Goal: Information Seeking & Learning: Learn about a topic

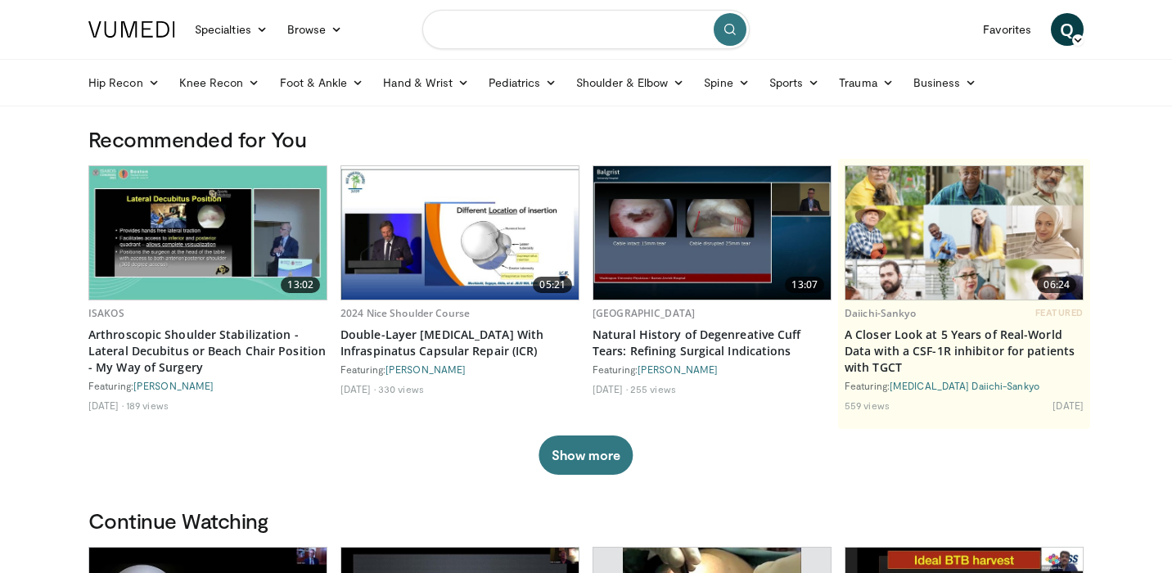
click at [509, 31] on input "Search topics, interventions" at bounding box center [585, 29] width 327 height 39
type input "**********"
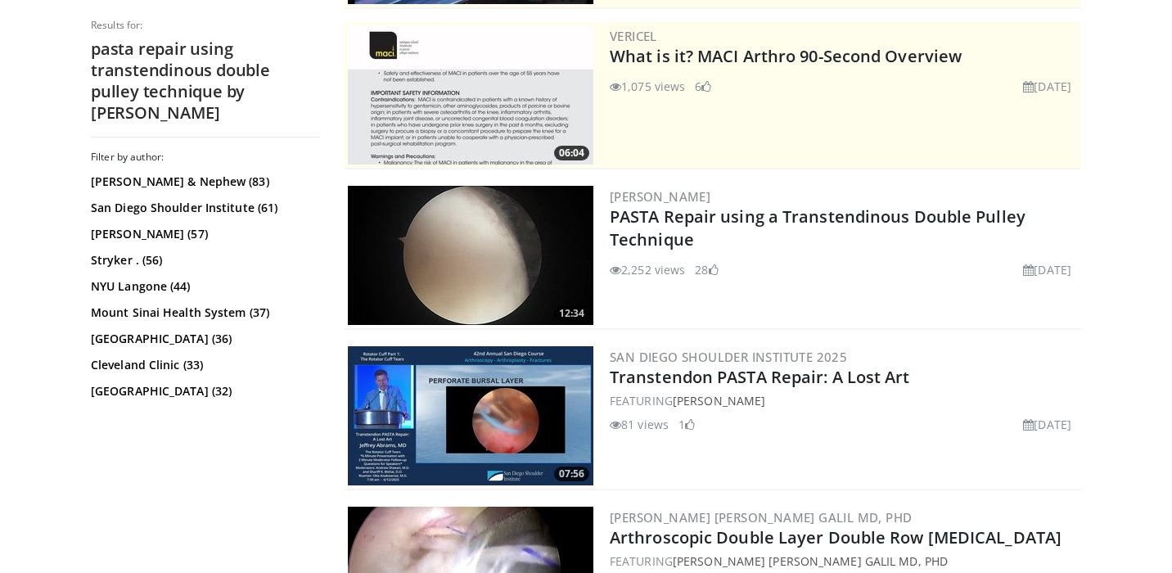
scroll to position [335, 0]
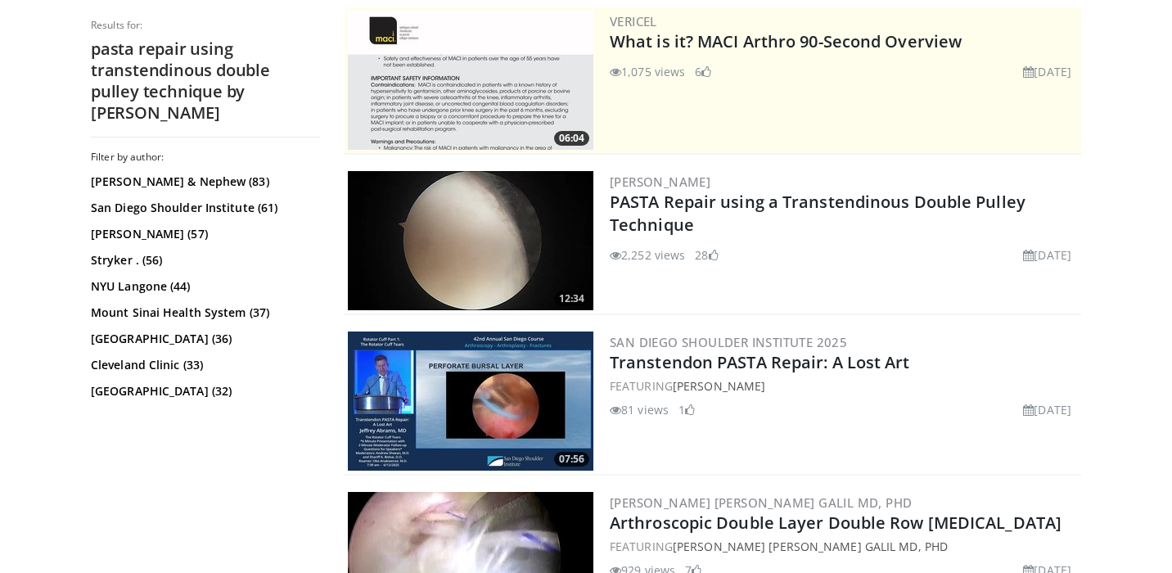
click at [560, 241] on img at bounding box center [470, 240] width 245 height 139
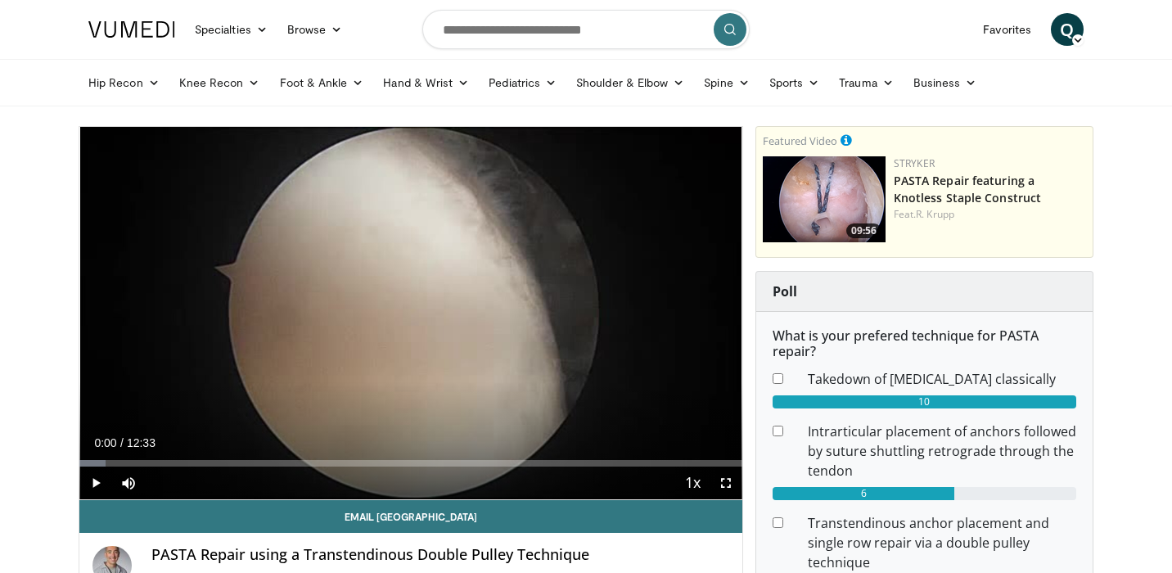
click at [227, 306] on div "10 seconds Tap to unmute" at bounding box center [410, 313] width 663 height 372
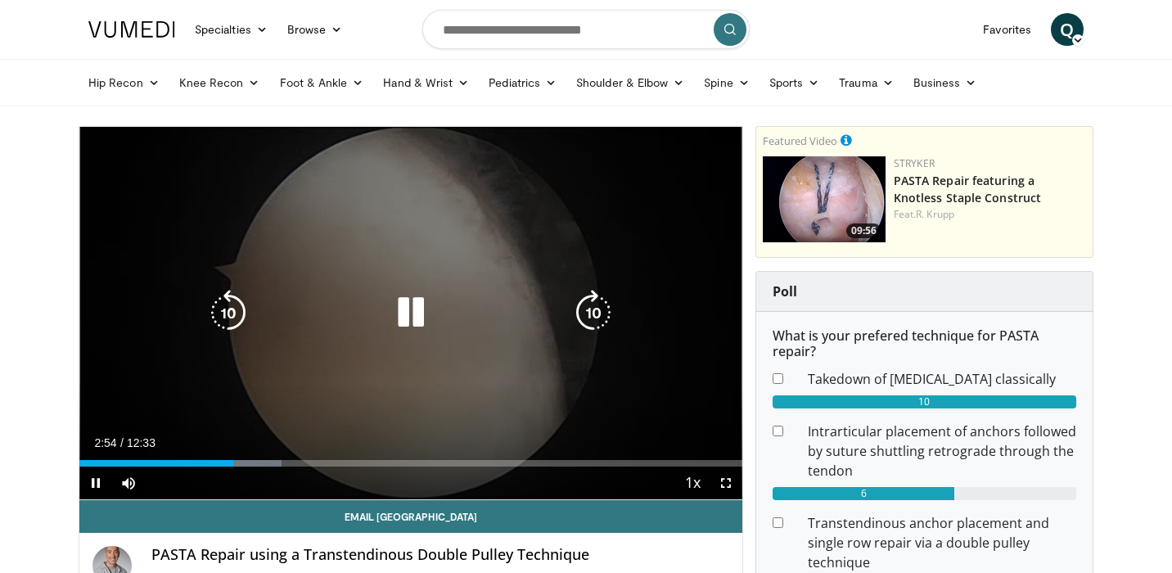
click at [412, 327] on icon "Video Player" at bounding box center [411, 313] width 46 height 46
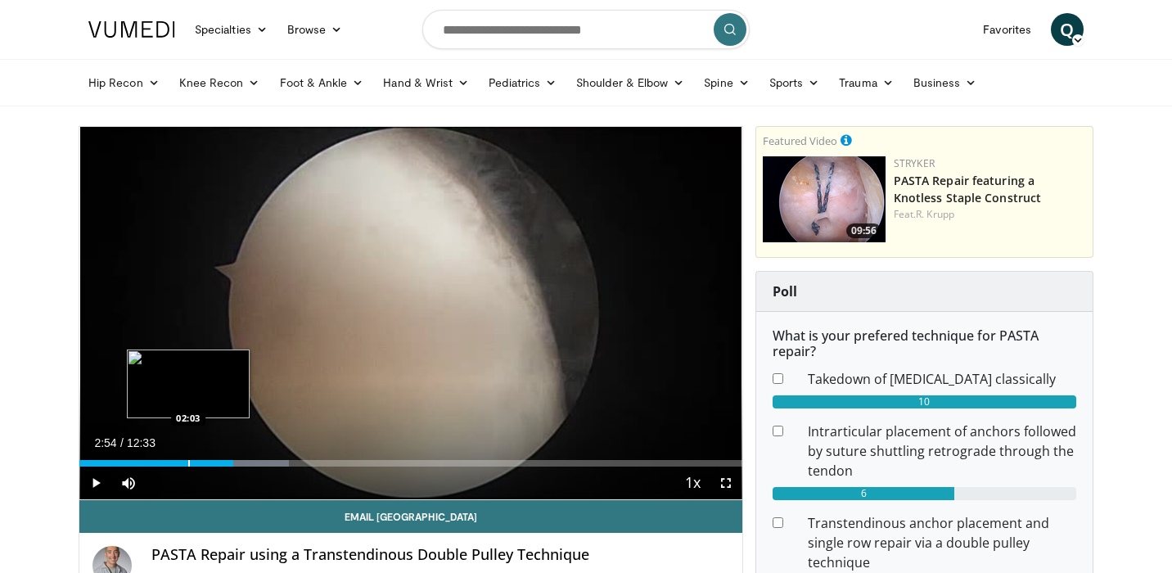
click at [188, 458] on div "Loaded : 31.59% 02:54 02:03" at bounding box center [410, 459] width 663 height 16
click at [162, 457] on div "Loaded : 25.00% 02:04 01:34" at bounding box center [410, 459] width 663 height 16
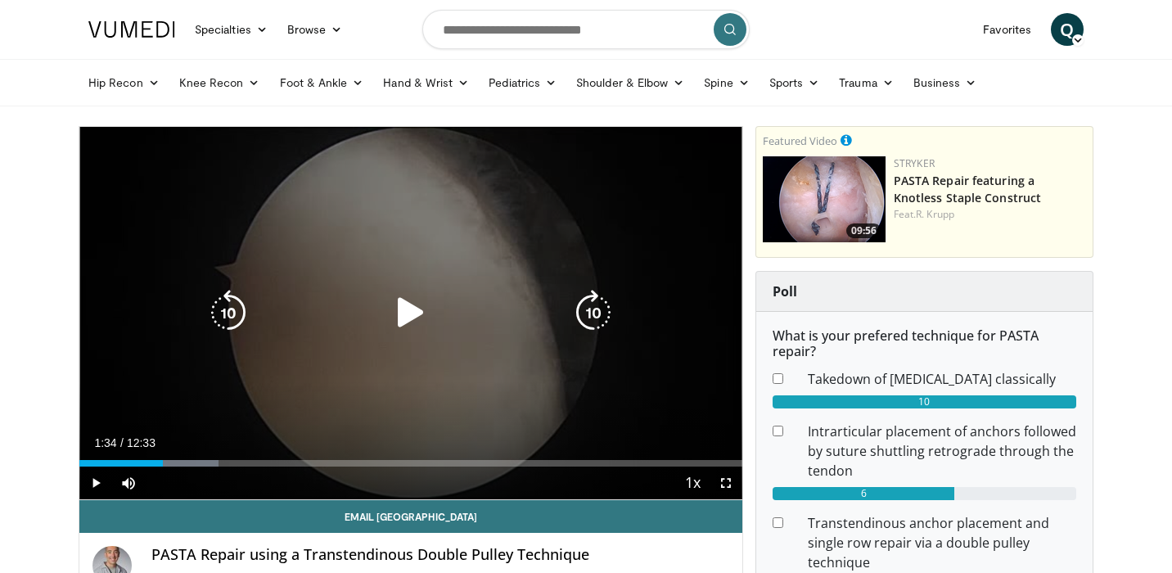
click at [372, 322] on div "Video Player" at bounding box center [411, 312] width 398 height 33
click at [422, 315] on icon "Video Player" at bounding box center [411, 313] width 46 height 46
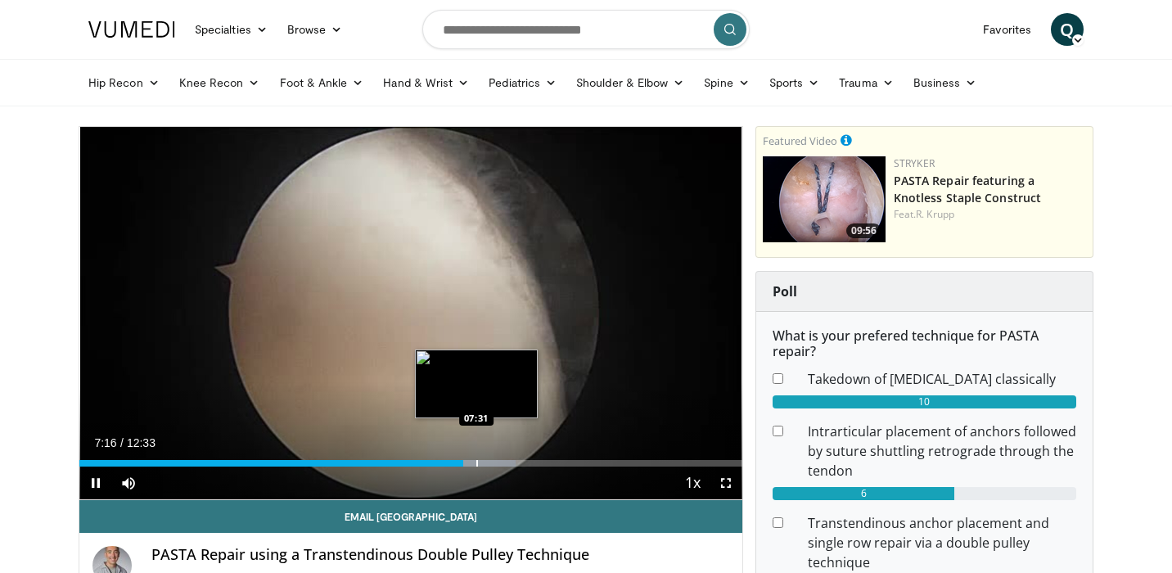
click at [476, 460] on div "Progress Bar" at bounding box center [477, 463] width 2 height 7
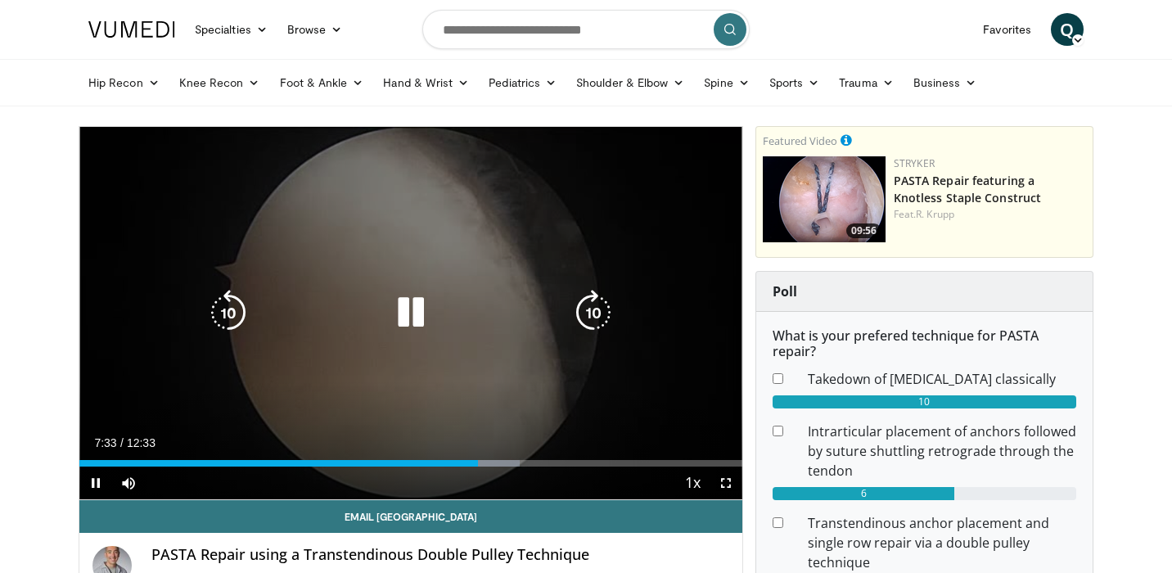
click at [403, 402] on div "10 seconds Tap to unmute" at bounding box center [410, 313] width 663 height 372
